Goal: Task Accomplishment & Management: Manage account settings

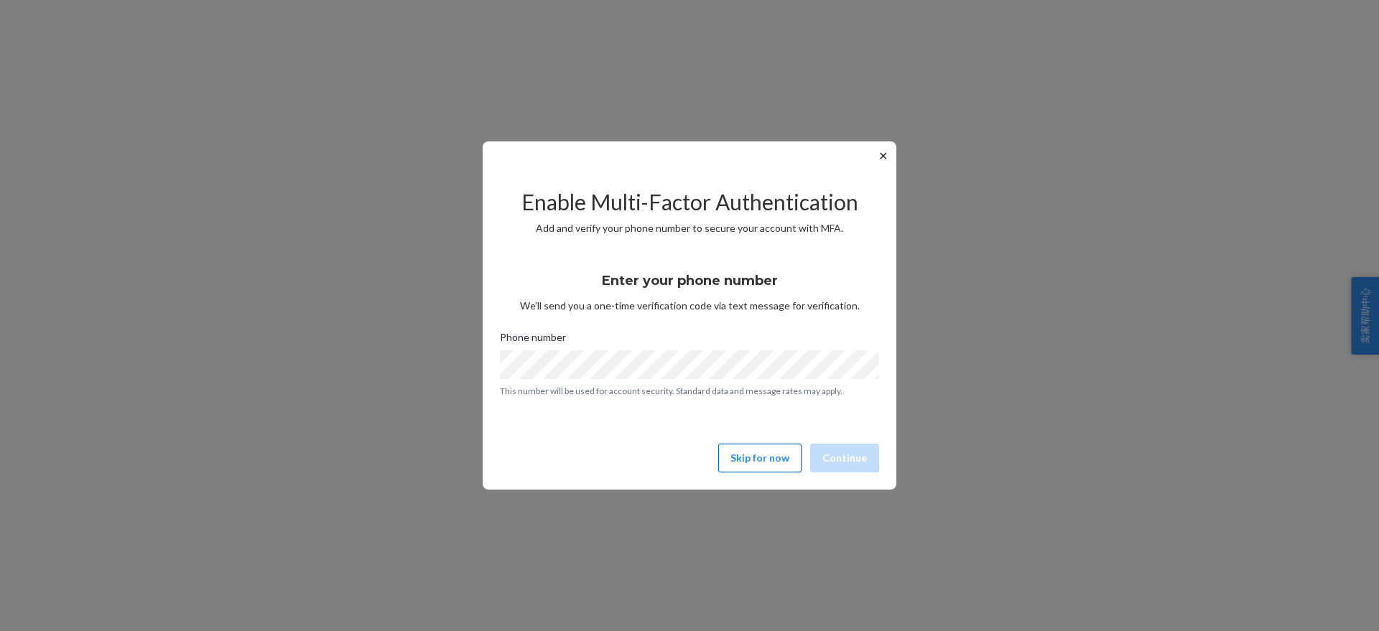
click at [775, 452] on button "Skip for now" at bounding box center [759, 458] width 83 height 29
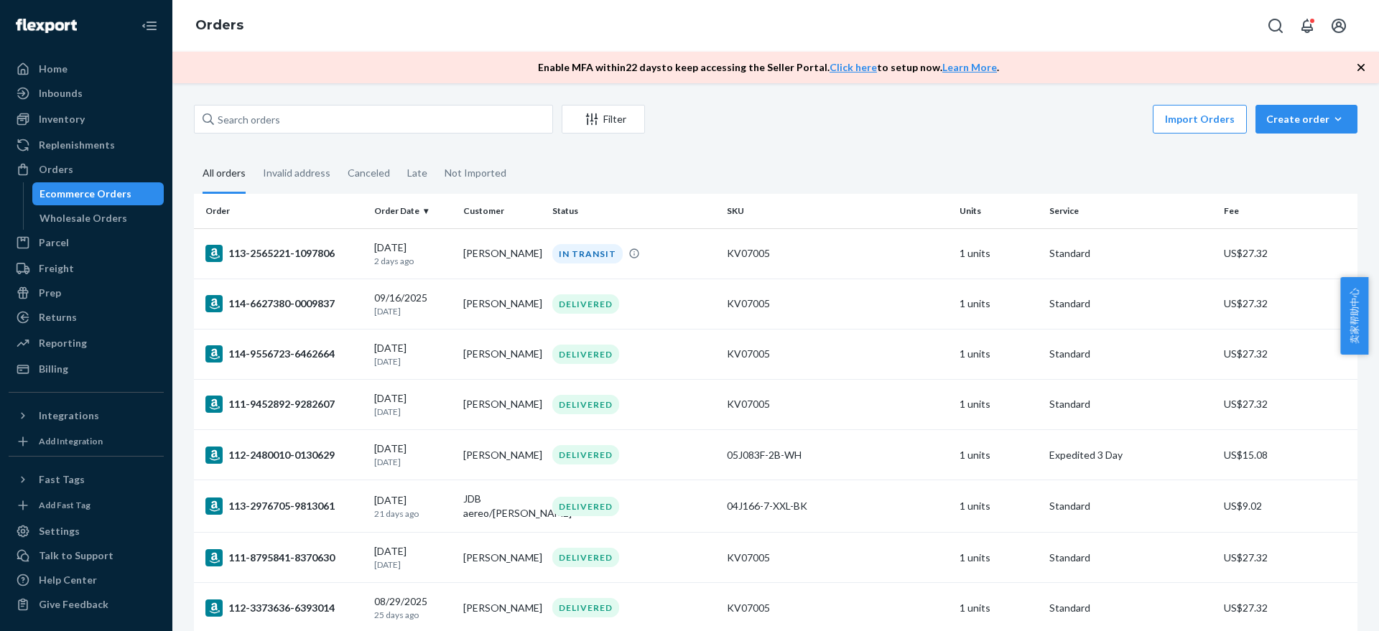
click at [868, 135] on div "Import Orders Create order Ecommerce order Removal order" at bounding box center [1005, 121] width 704 height 32
click at [68, 124] on div "Inventory" at bounding box center [62, 119] width 46 height 14
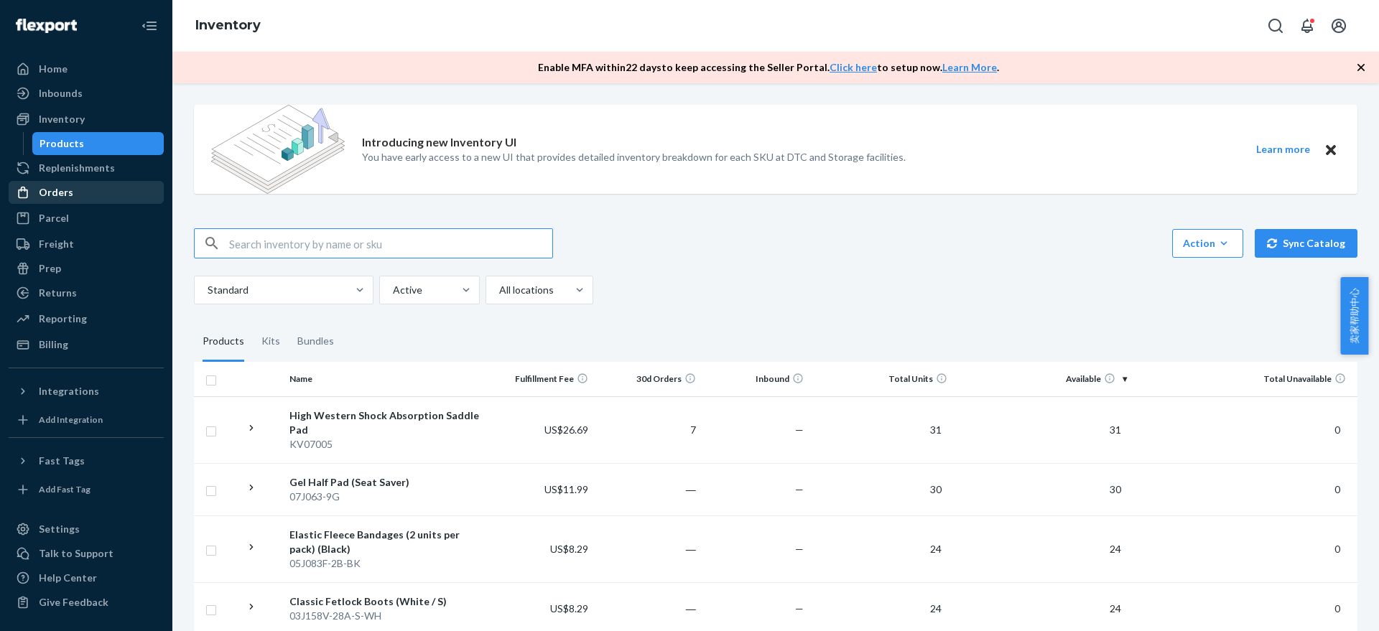
click at [84, 197] on div "Orders" at bounding box center [86, 192] width 152 height 20
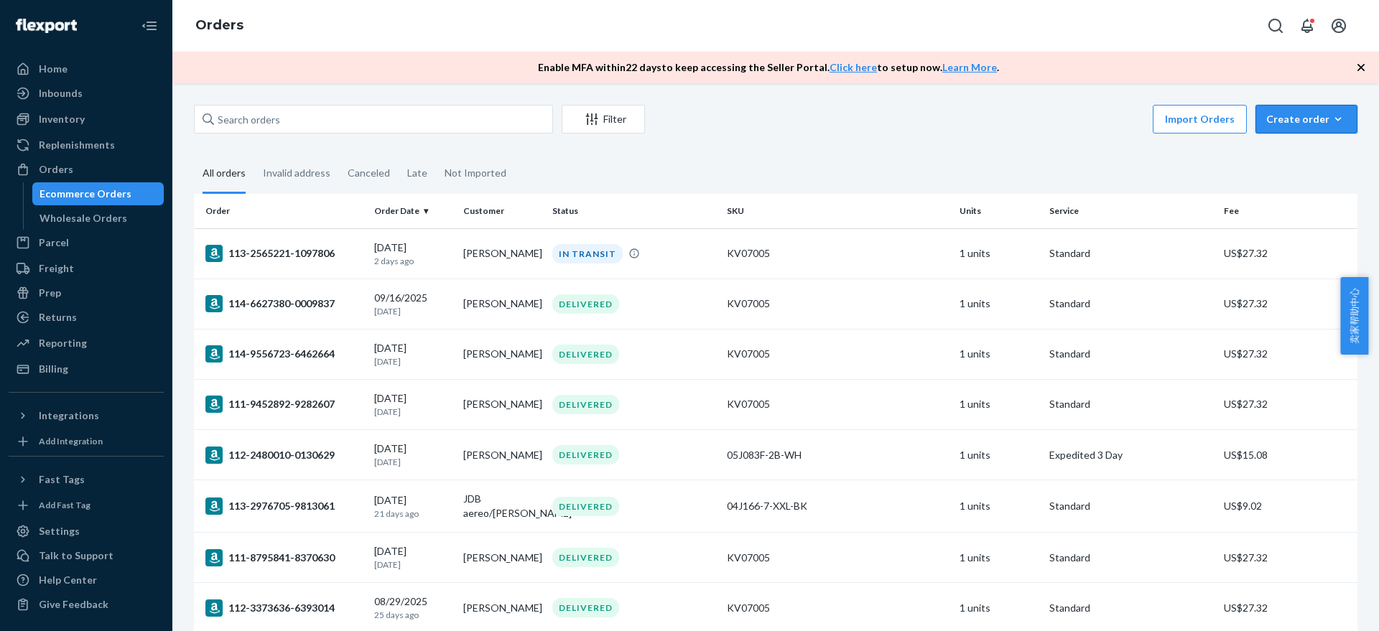
click at [1318, 127] on button "Create order Ecommerce order Removal order" at bounding box center [1306, 119] width 102 height 29
click at [1313, 159] on span "Ecommerce order" at bounding box center [1314, 154] width 89 height 10
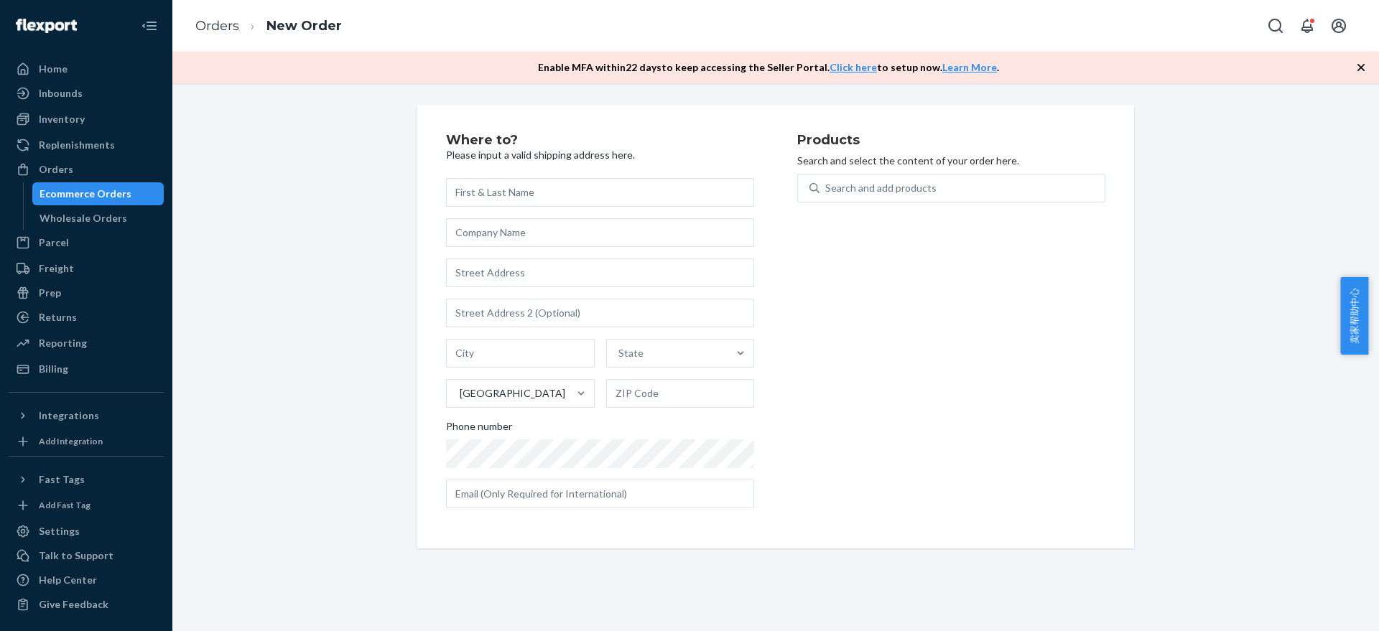
click at [520, 197] on input "text" at bounding box center [600, 192] width 308 height 29
click at [872, 275] on div "Products Search and select the content of your order here. Search and add produ…" at bounding box center [951, 327] width 308 height 386
click at [75, 123] on div "Inventory" at bounding box center [62, 119] width 46 height 14
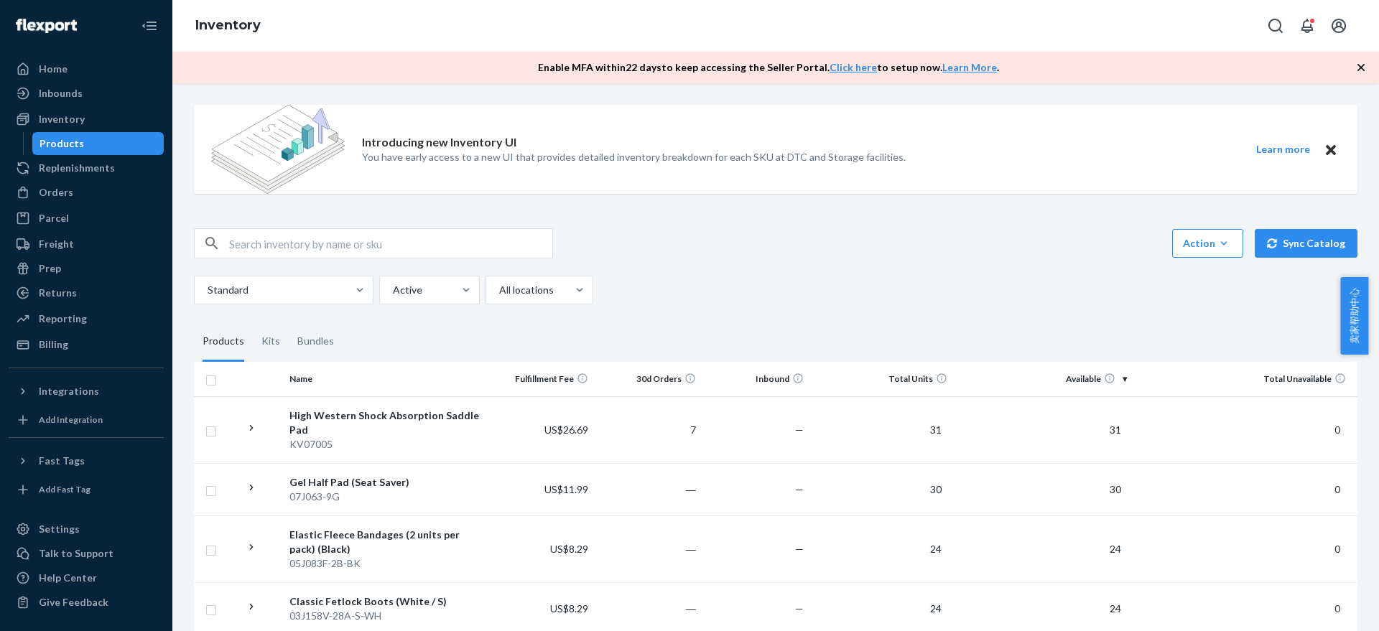
click at [870, 267] on div "Action Create product Create kit or bundle Bulk create products Bulk update pro…" at bounding box center [775, 266] width 1163 height 76
click at [684, 266] on div "Action Create product Create kit or bundle Bulk create products Bulk update pro…" at bounding box center [775, 266] width 1163 height 76
click at [103, 338] on div "Billing" at bounding box center [86, 345] width 152 height 20
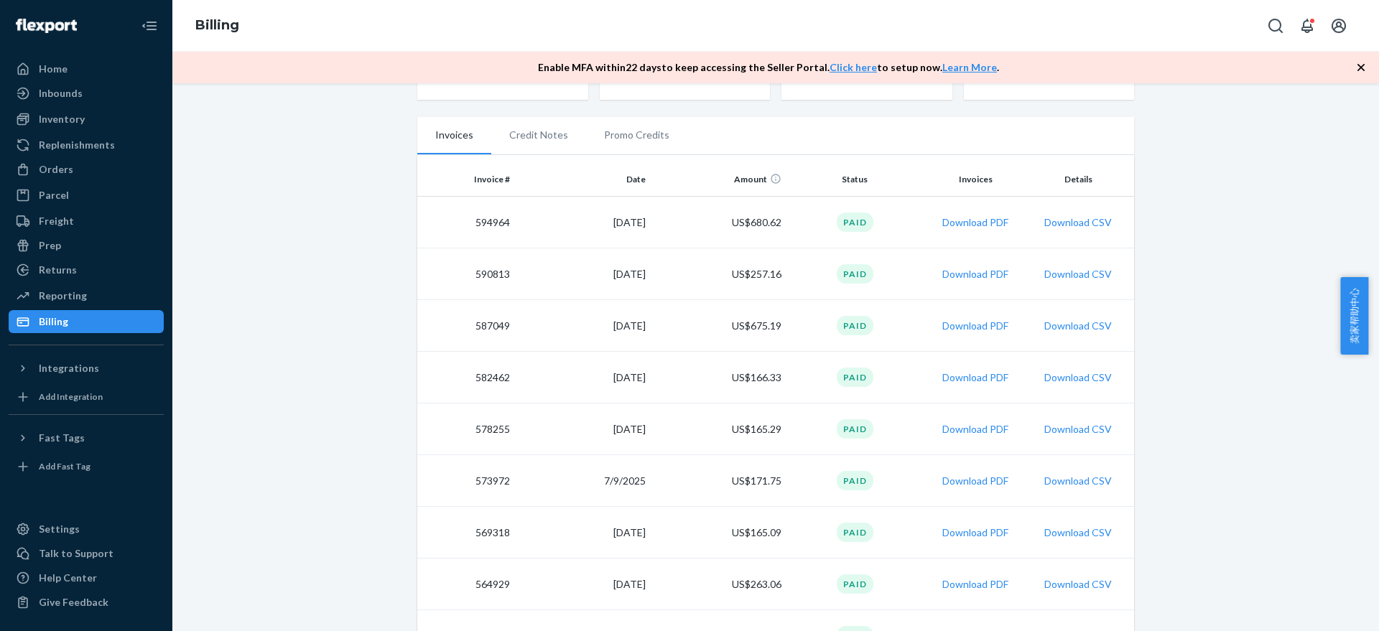
click at [612, 278] on td "9/3/2025" at bounding box center [584, 274] width 136 height 52
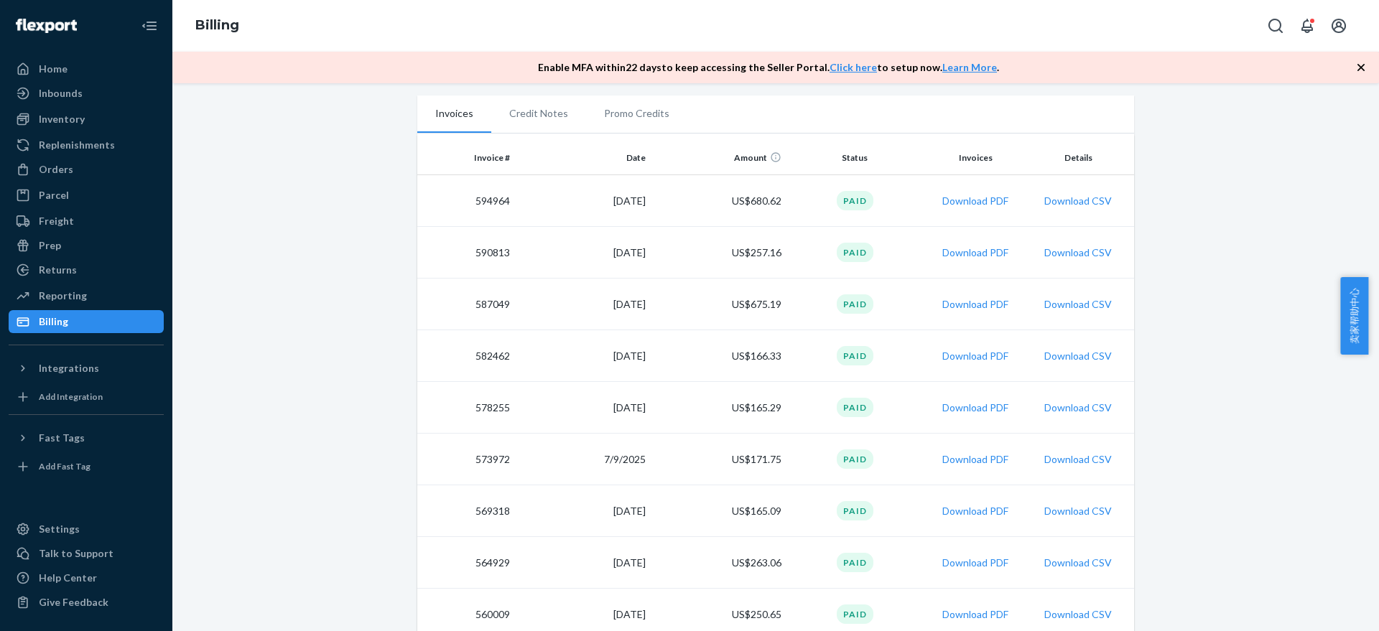
click at [608, 307] on td "8/20/2025" at bounding box center [584, 305] width 136 height 52
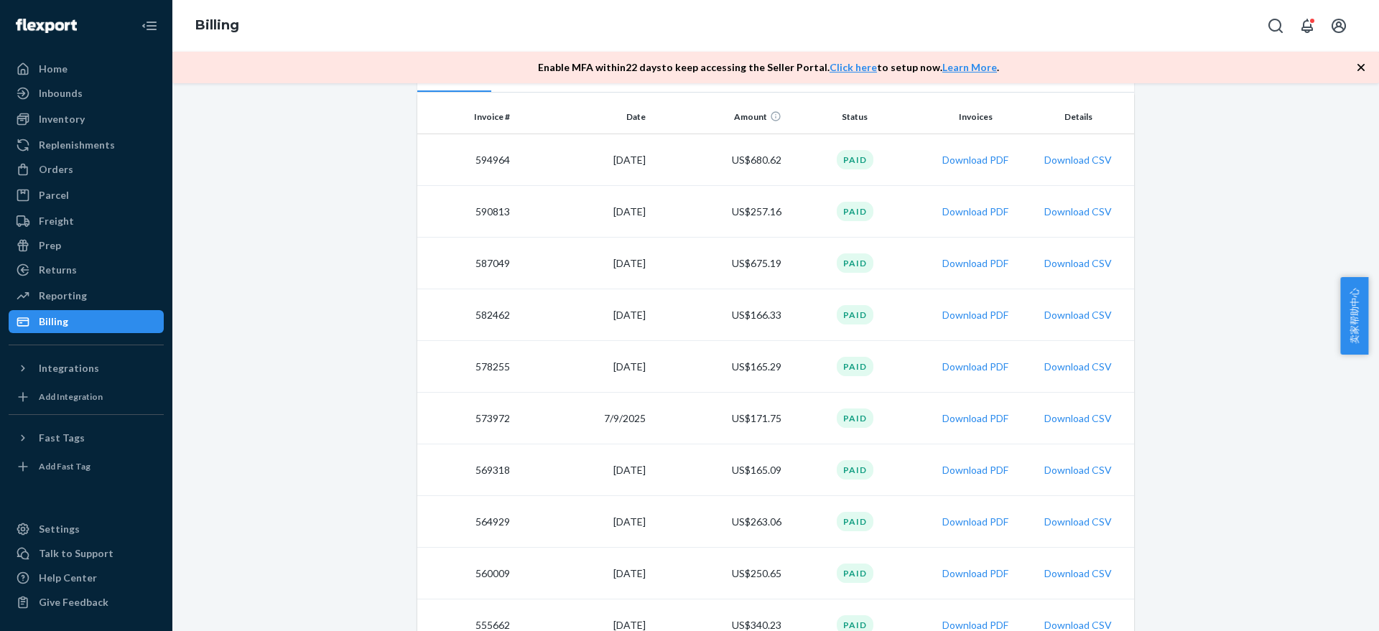
scroll to position [315, 0]
drag, startPoint x: 601, startPoint y: 312, endPoint x: 638, endPoint y: 315, distance: 37.4
click at [638, 315] on td "8/6/2025" at bounding box center [584, 313] width 136 height 52
click at [605, 261] on td "8/20/2025" at bounding box center [584, 261] width 136 height 52
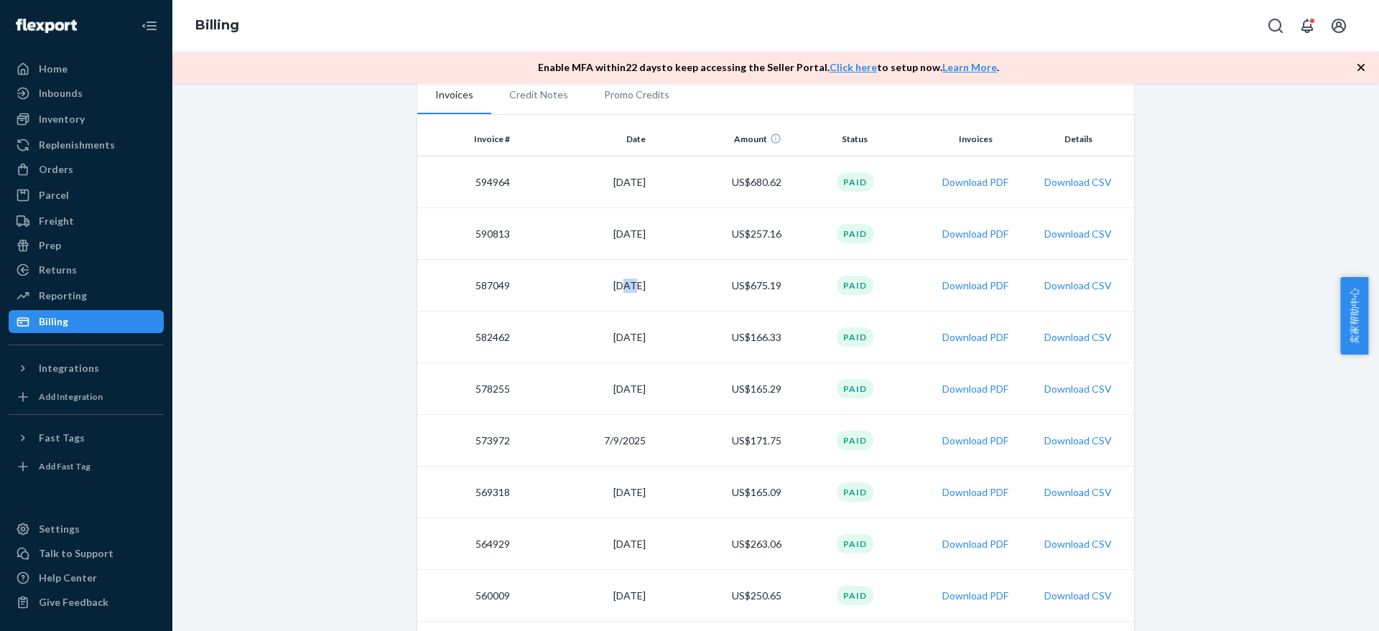
scroll to position [289, 0]
click at [611, 233] on td "9/3/2025" at bounding box center [584, 236] width 136 height 52
click at [605, 187] on td "9/17/2025" at bounding box center [584, 184] width 136 height 52
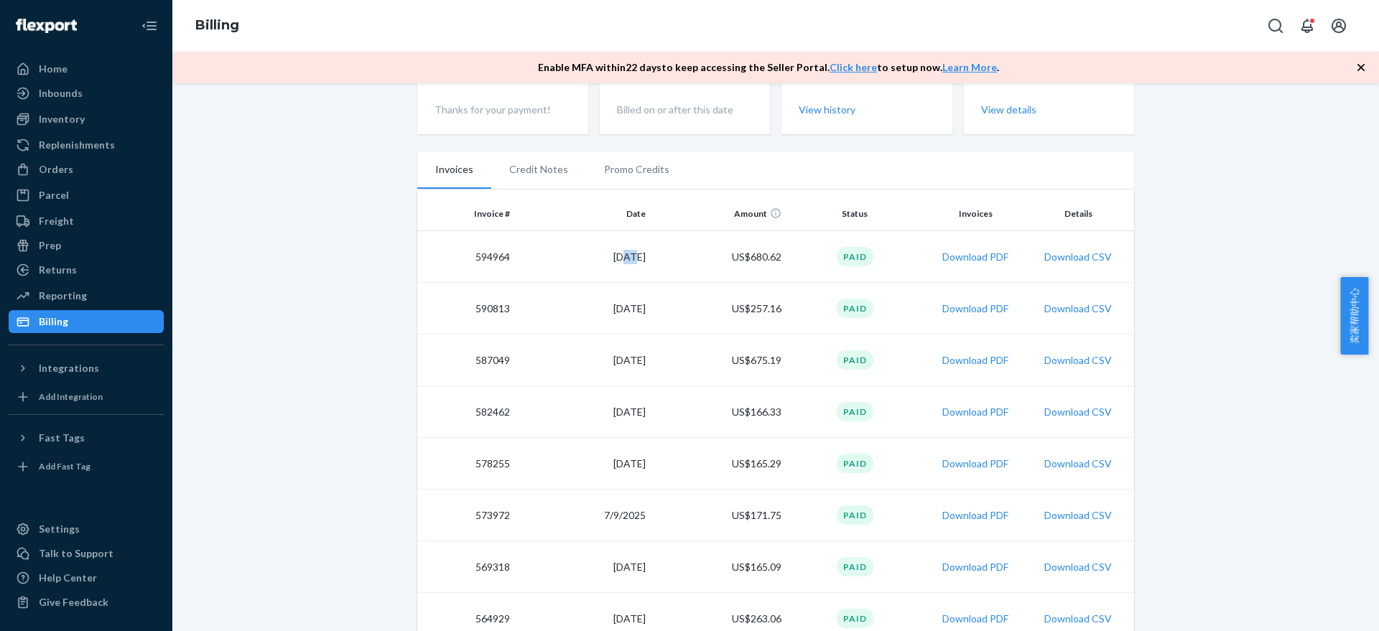
scroll to position [212, 0]
click at [707, 279] on td "US$680.62" at bounding box center [719, 261] width 136 height 52
drag, startPoint x: 726, startPoint y: 263, endPoint x: 778, endPoint y: 261, distance: 52.4
click at [778, 261] on td "US$680.62" at bounding box center [719, 261] width 136 height 52
click at [765, 271] on td "US$680.62" at bounding box center [719, 261] width 136 height 52
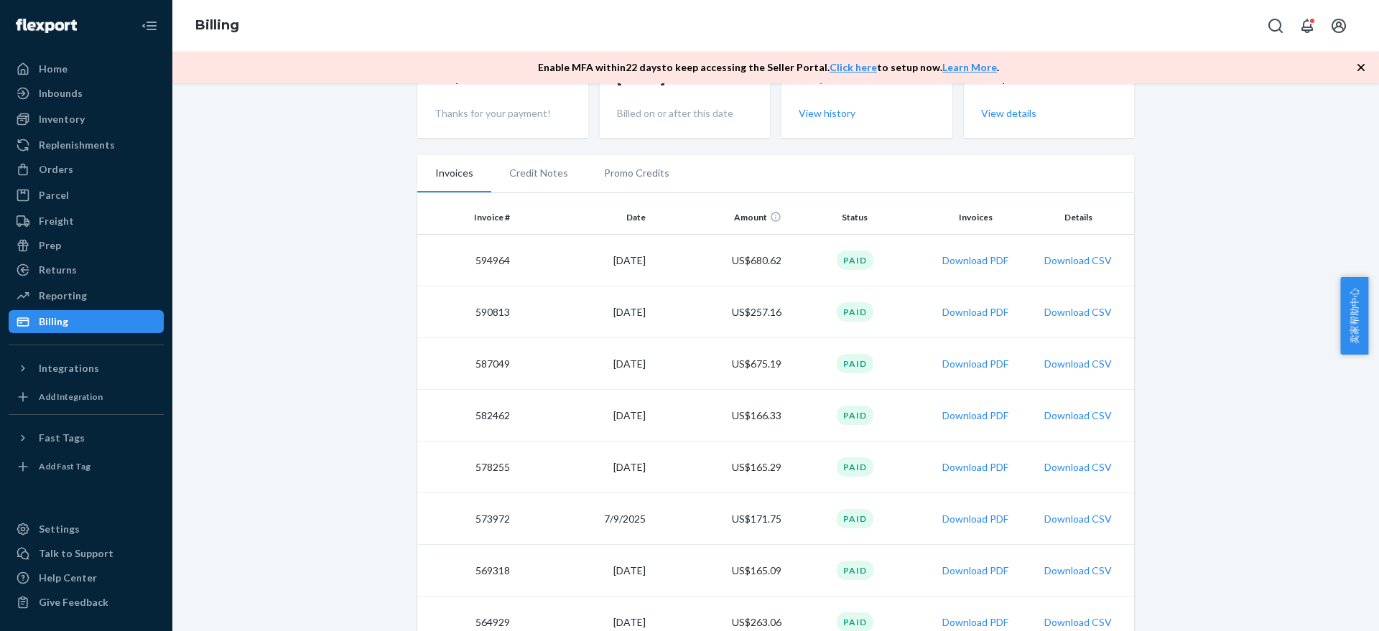
click at [694, 264] on td "US$680.62" at bounding box center [719, 261] width 136 height 52
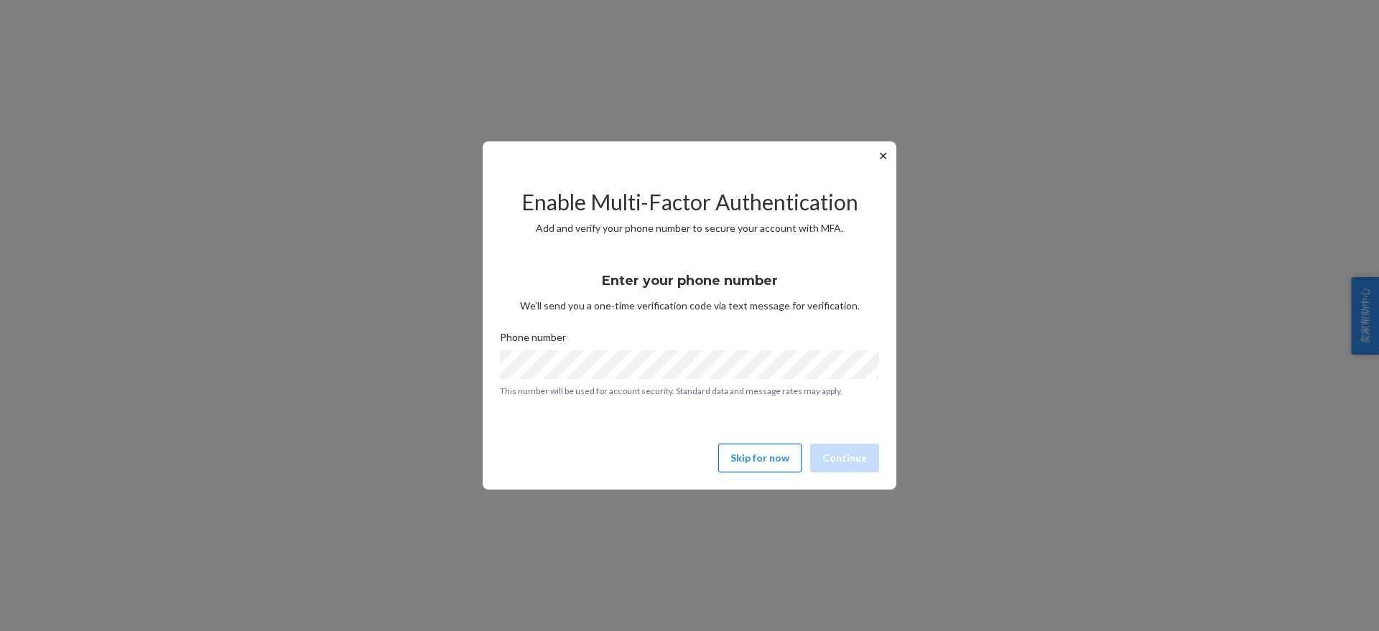
click at [747, 467] on button "Skip for now" at bounding box center [759, 458] width 83 height 29
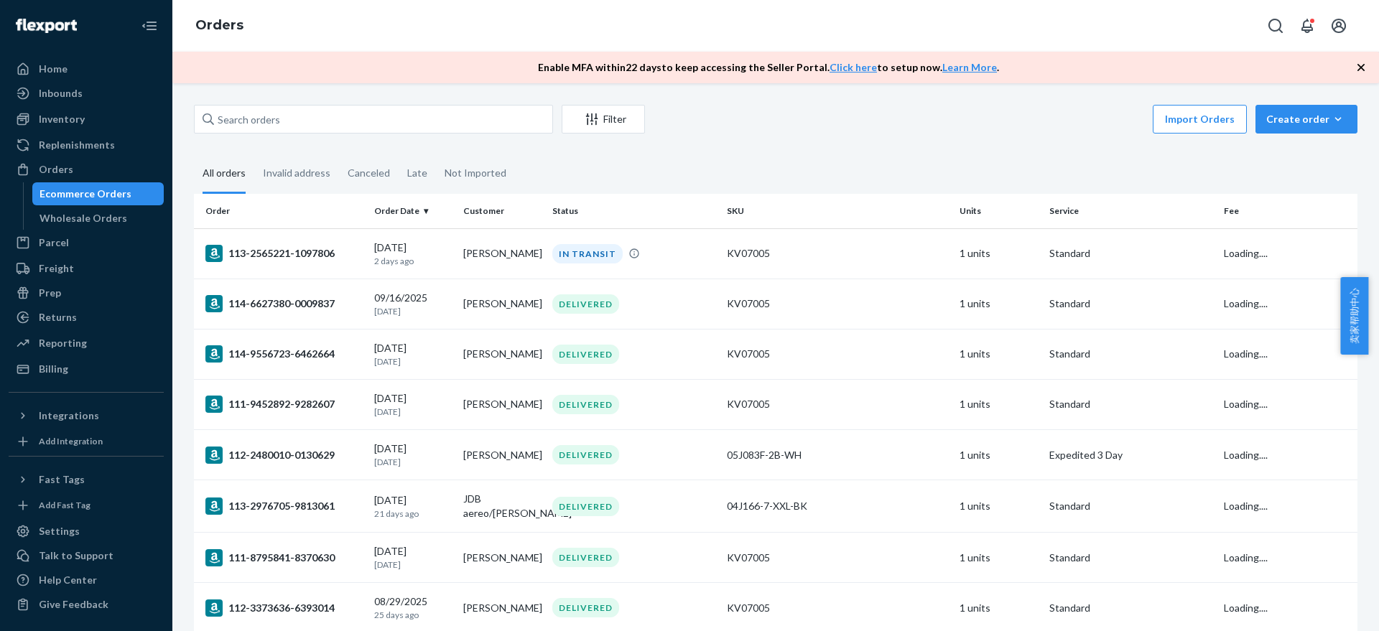
click at [364, 26] on div "Orders" at bounding box center [775, 26] width 1206 height 52
